Goal: Transaction & Acquisition: Purchase product/service

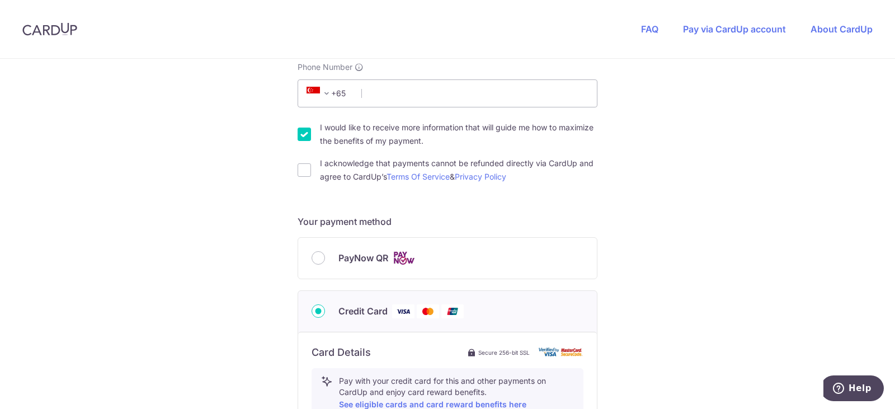
scroll to position [336, 0]
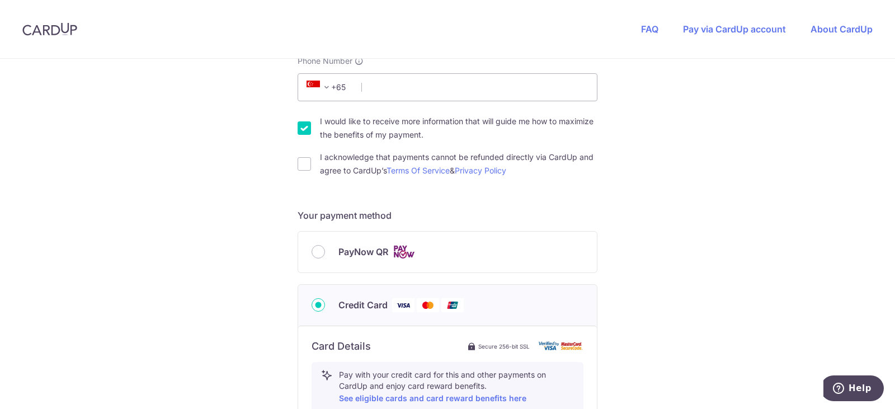
click at [299, 125] on input "I would like to receive more information that will guide me how to maximize the…" at bounding box center [304, 127] width 13 height 13
checkbox input "false"
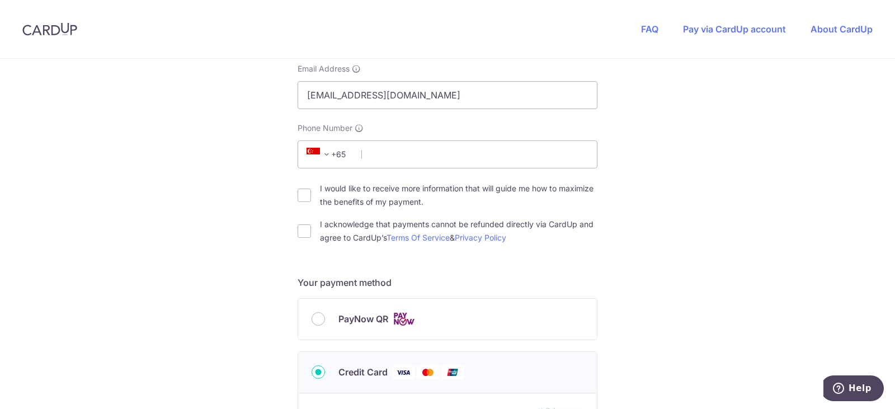
scroll to position [280, 0]
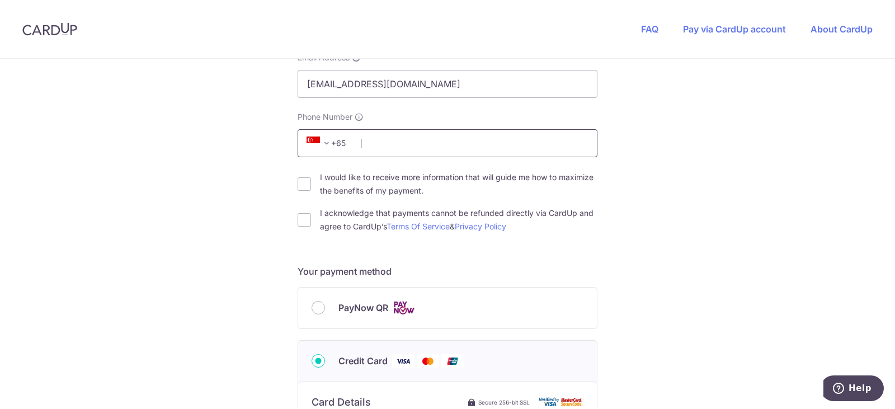
click at [412, 133] on input "Phone Number" at bounding box center [448, 143] width 300 height 28
type input "91805253"
type input "560522"
type input "[STREET_ADDRESS]"
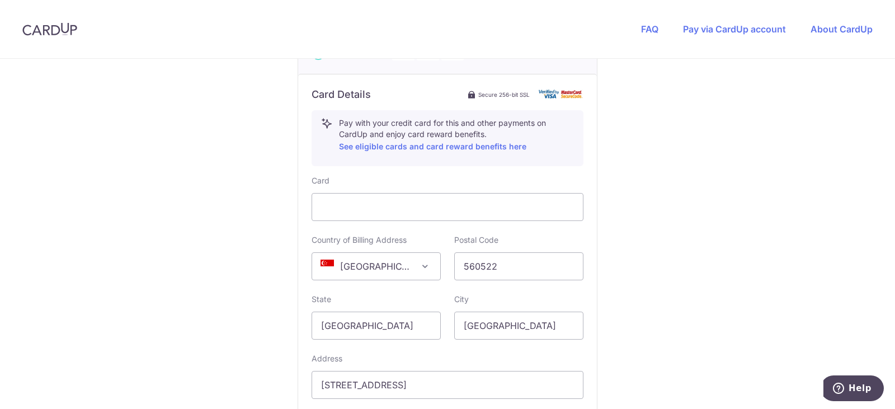
scroll to position [686, 0]
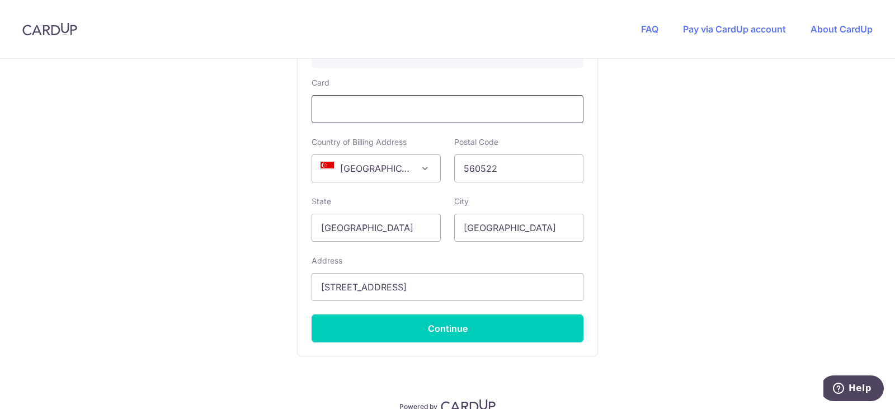
click at [419, 120] on div at bounding box center [448, 109] width 272 height 28
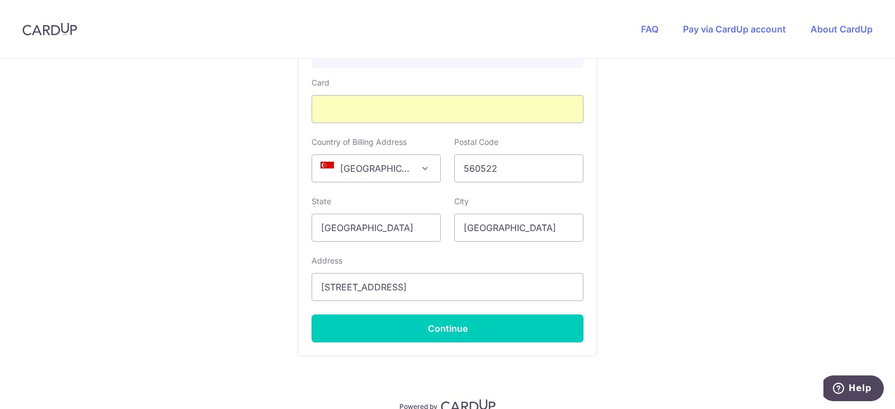
click at [502, 182] on div "Card Country of Billing Address [GEOGRAPHIC_DATA] [GEOGRAPHIC_DATA] [GEOGRAPHIC…" at bounding box center [448, 209] width 272 height 265
drag, startPoint x: 503, startPoint y: 170, endPoint x: 368, endPoint y: 154, distance: 136.3
click at [368, 154] on div "Country of Billing Address [GEOGRAPHIC_DATA] [GEOGRAPHIC_DATA] [GEOGRAPHIC_DATA…" at bounding box center [447, 160] width 285 height 46
type input "738322"
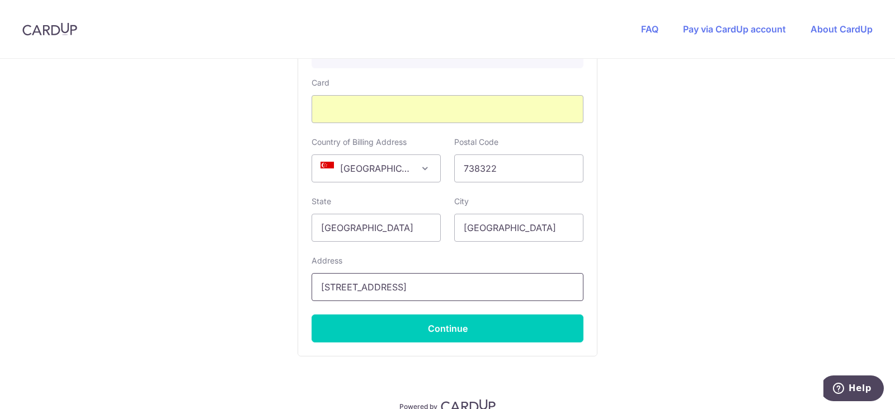
click at [492, 290] on input "[STREET_ADDRESS]" at bounding box center [448, 287] width 272 height 28
type input "15 WOODLANDS LOOP, #04-22"
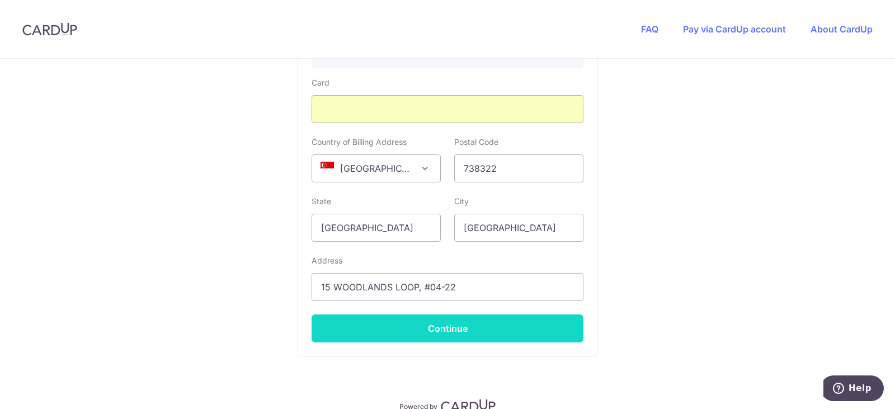
click at [507, 326] on button "Continue" at bounding box center [448, 329] width 272 height 28
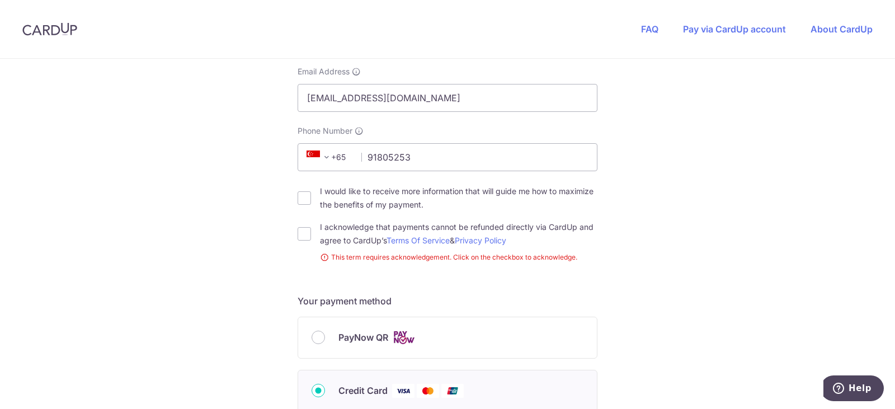
click at [291, 237] on div "You are paying ATLAS ACCOUNTING PTE. LTD. ATLAS ACCOUNTING PTE. LTD. uses CardU…" at bounding box center [447, 347] width 895 height 1108
click at [302, 233] on input "I acknowledge that payments cannot be refunded directly via CardUp and agree to…" at bounding box center [304, 233] width 13 height 13
checkbox input "true"
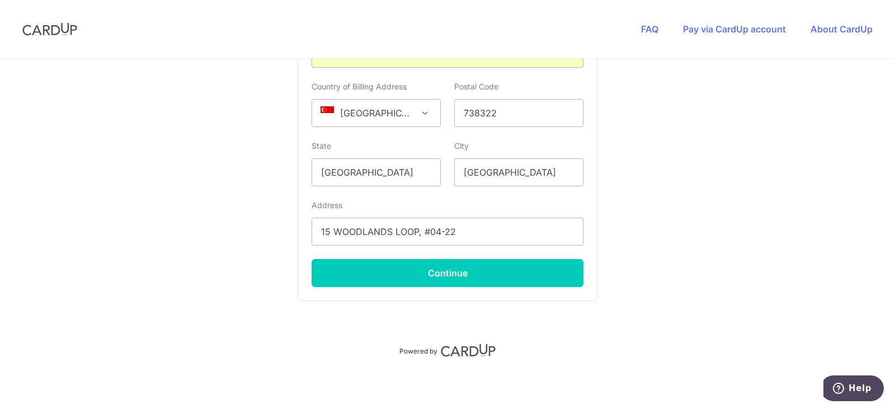
scroll to position [742, 0]
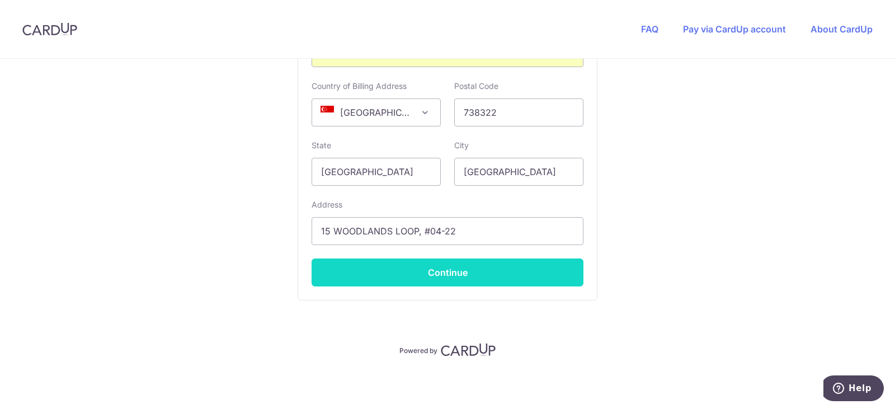
click at [528, 284] on button "Continue" at bounding box center [448, 273] width 272 height 28
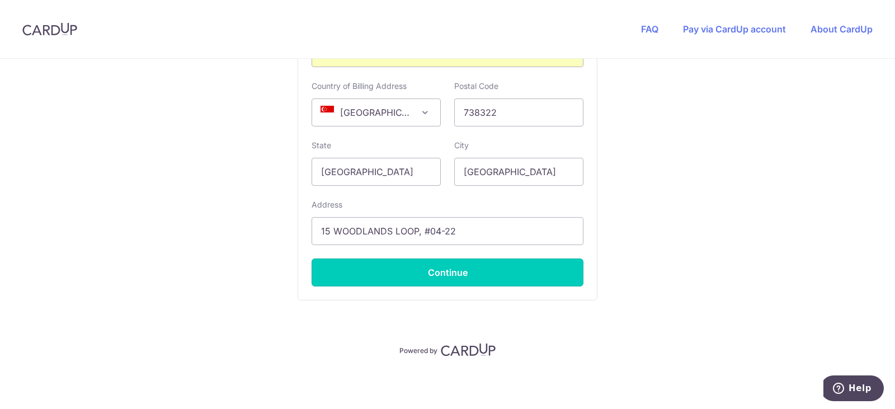
type input "**** 1833"
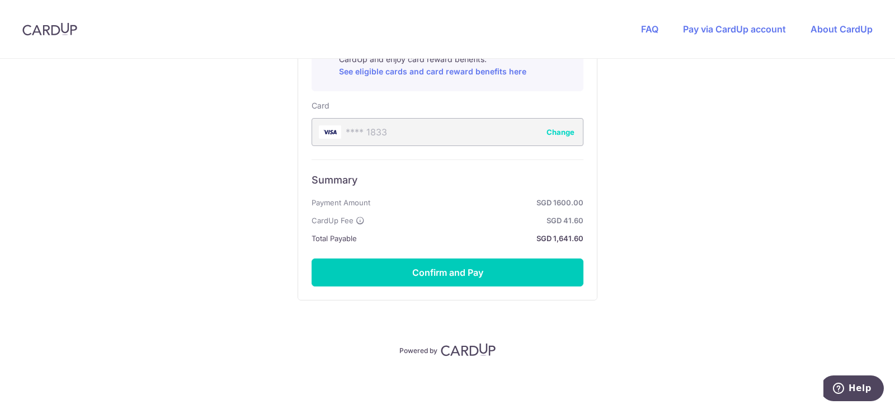
scroll to position [383, 0]
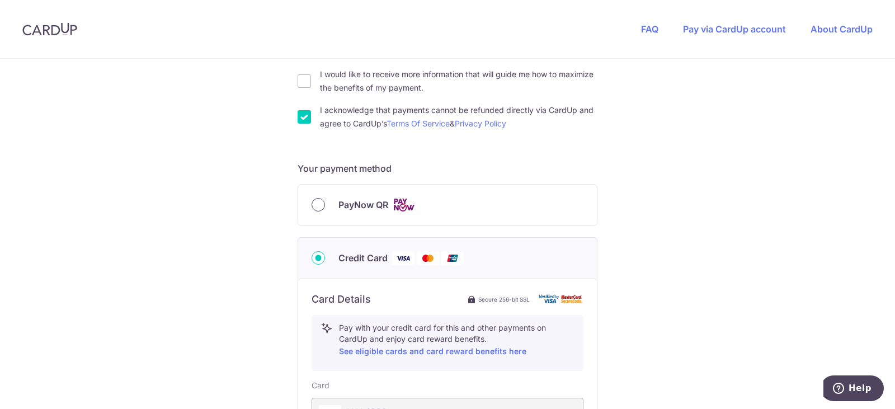
click at [312, 207] on input "PayNow QR" at bounding box center [318, 204] width 13 height 13
radio input "true"
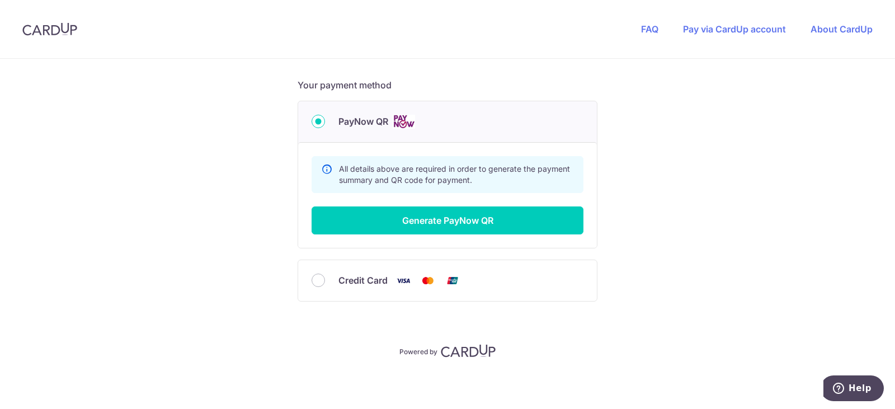
scroll to position [467, 0]
